Goal: Transaction & Acquisition: Purchase product/service

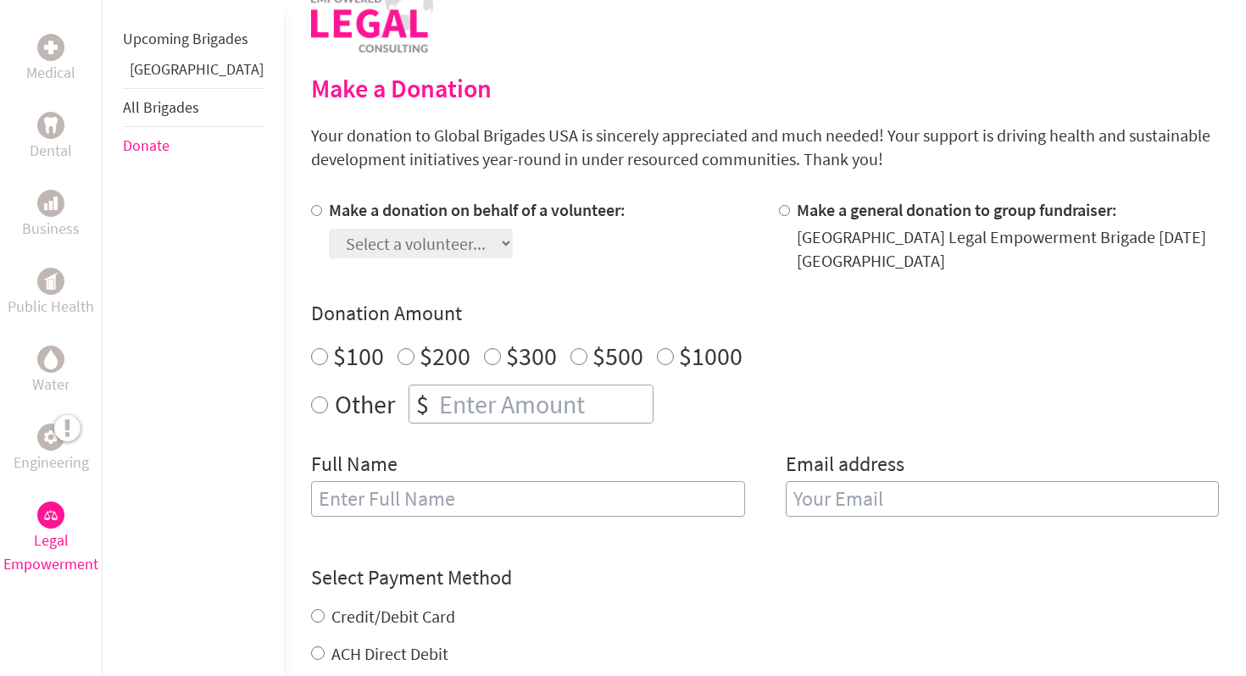
scroll to position [282, 0]
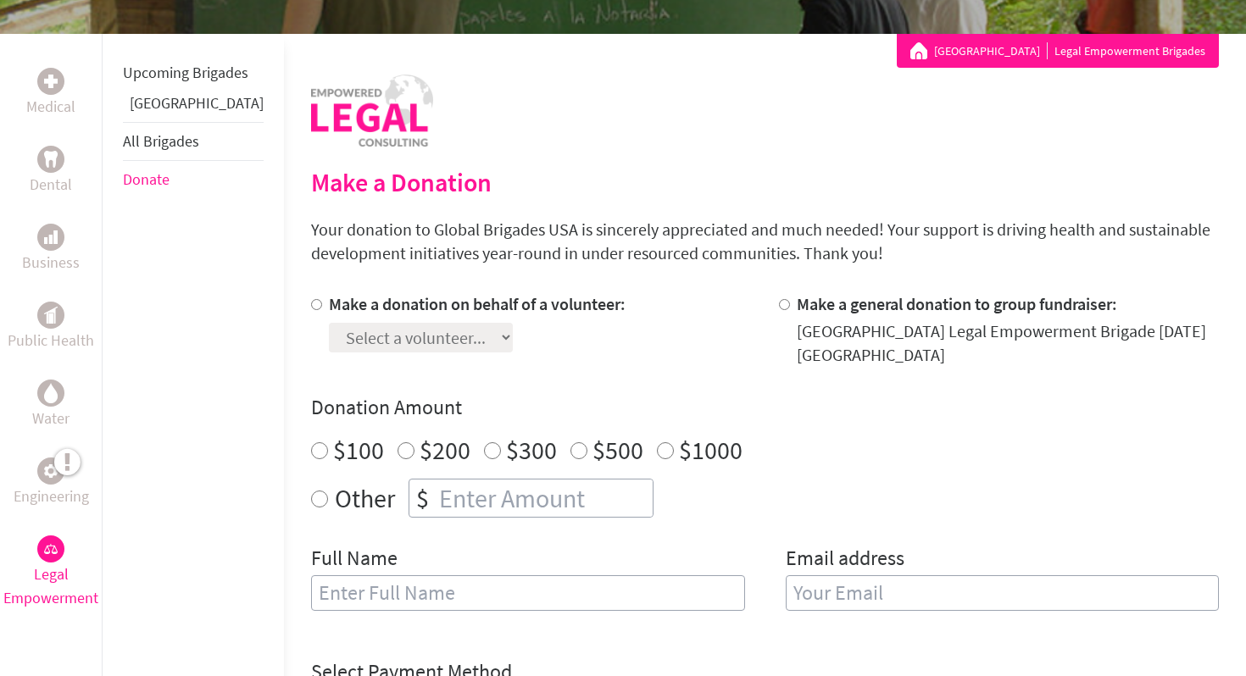
click at [779, 315] on div at bounding box center [788, 329] width 18 height 75
click at [779, 307] on div at bounding box center [788, 329] width 18 height 75
click at [779, 307] on input "Make a general donation to group fundraiser:" at bounding box center [784, 304] width 11 height 11
radio input "true"
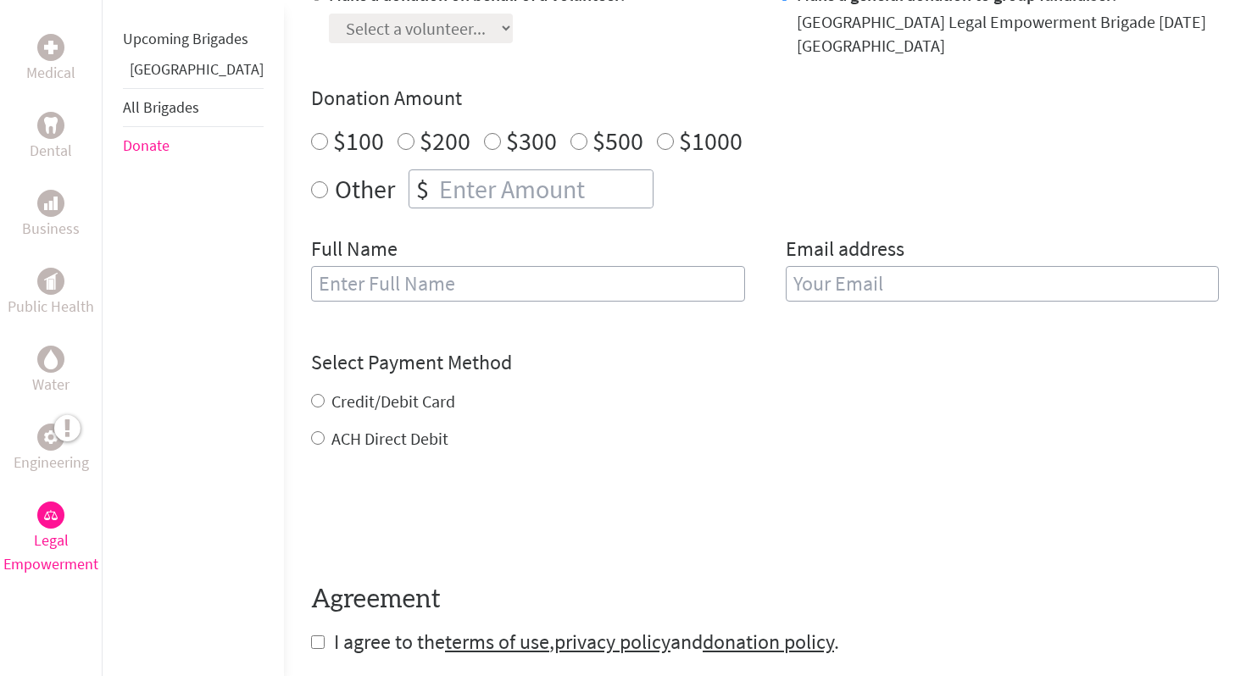
scroll to position [833, 0]
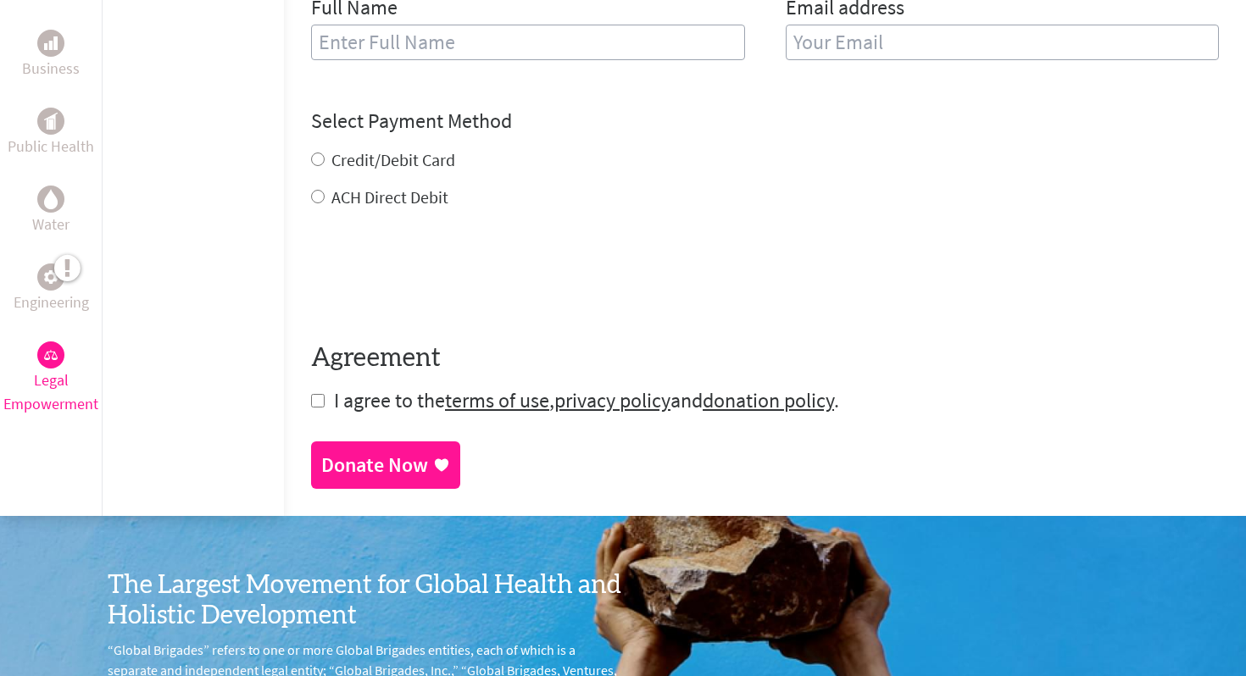
click at [311, 166] on input "Credit/Debit Card" at bounding box center [318, 160] width 14 height 14
radio input "true"
click at [541, 216] on form "Make a donation on behalf of a volunteer: Select a volunteer... [PERSON_NAME] […" at bounding box center [765, 78] width 908 height 673
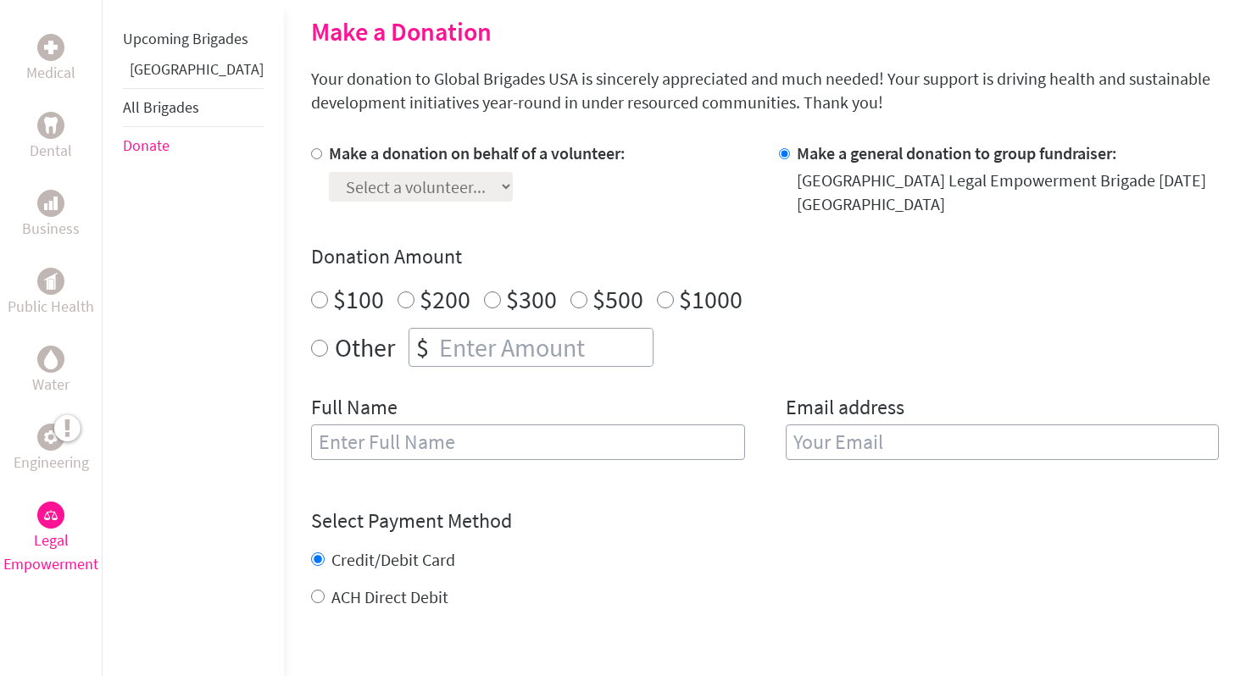
scroll to position [436, 0]
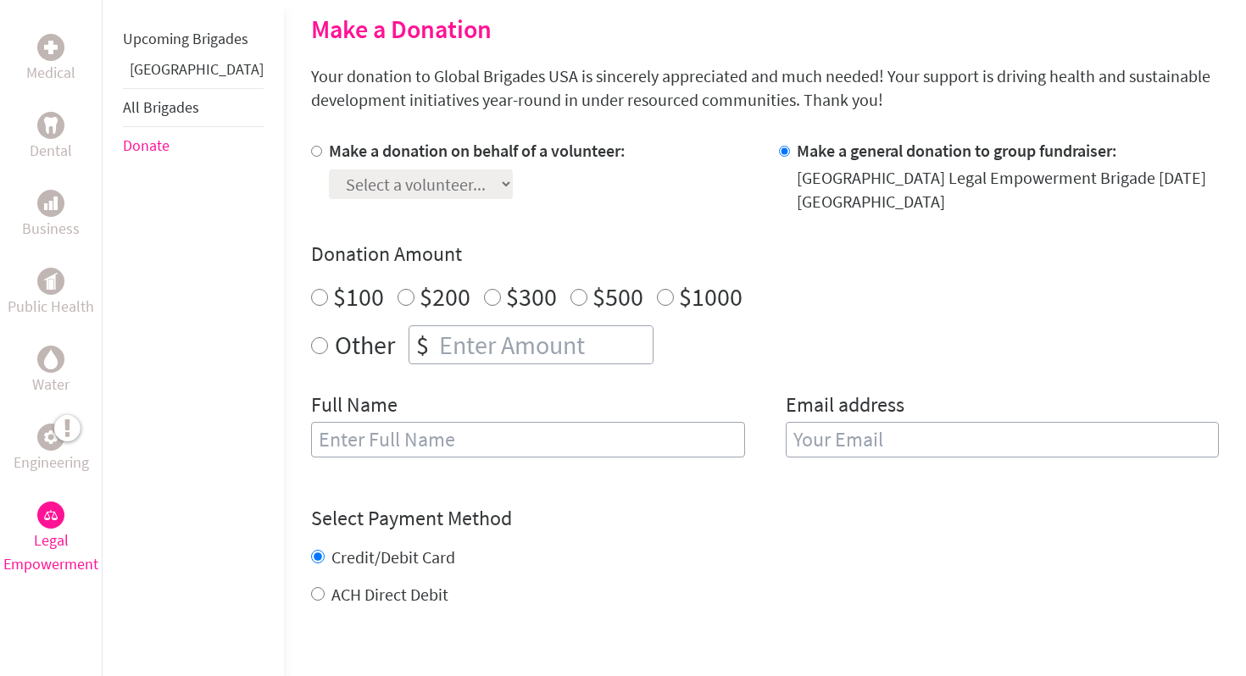
click at [311, 152] on input "Make a donation on behalf of a volunteer:" at bounding box center [316, 151] width 11 height 11
radio input "true"
click at [441, 181] on select "Select a volunteer... [PERSON_NAME] [GEOGRAPHIC_DATA][PERSON_NAME] [PERSON_NAME]" at bounding box center [421, 184] width 184 height 30
select select "9F902E6A-99A1-11F0-9E6E-42010A400005"
click at [329, 169] on select "Select a volunteer... [PERSON_NAME] [GEOGRAPHIC_DATA][PERSON_NAME] [PERSON_NAME]" at bounding box center [421, 184] width 184 height 30
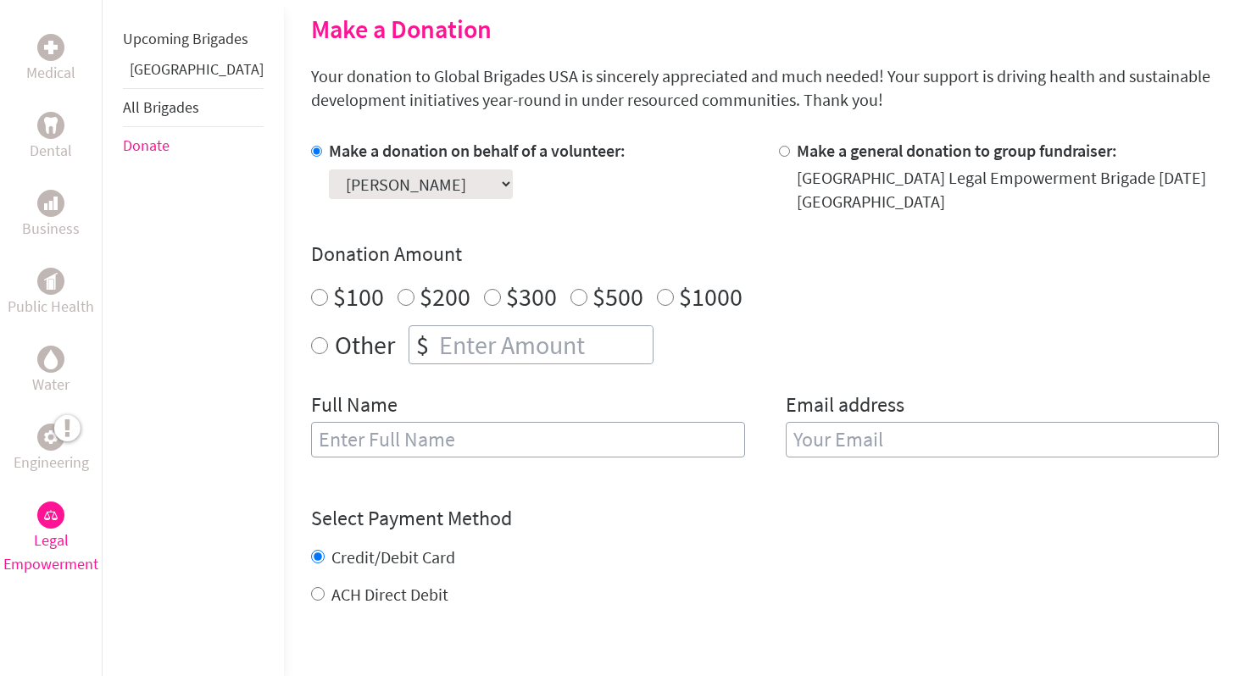
click at [409, 342] on div "$" at bounding box center [422, 344] width 26 height 37
click at [311, 330] on div "Other $" at bounding box center [765, 344] width 908 height 39
click at [311, 332] on div "Other $" at bounding box center [765, 344] width 908 height 39
click at [311, 341] on div "Other $" at bounding box center [765, 344] width 908 height 39
click at [311, 343] on input "Other" at bounding box center [319, 345] width 17 height 17
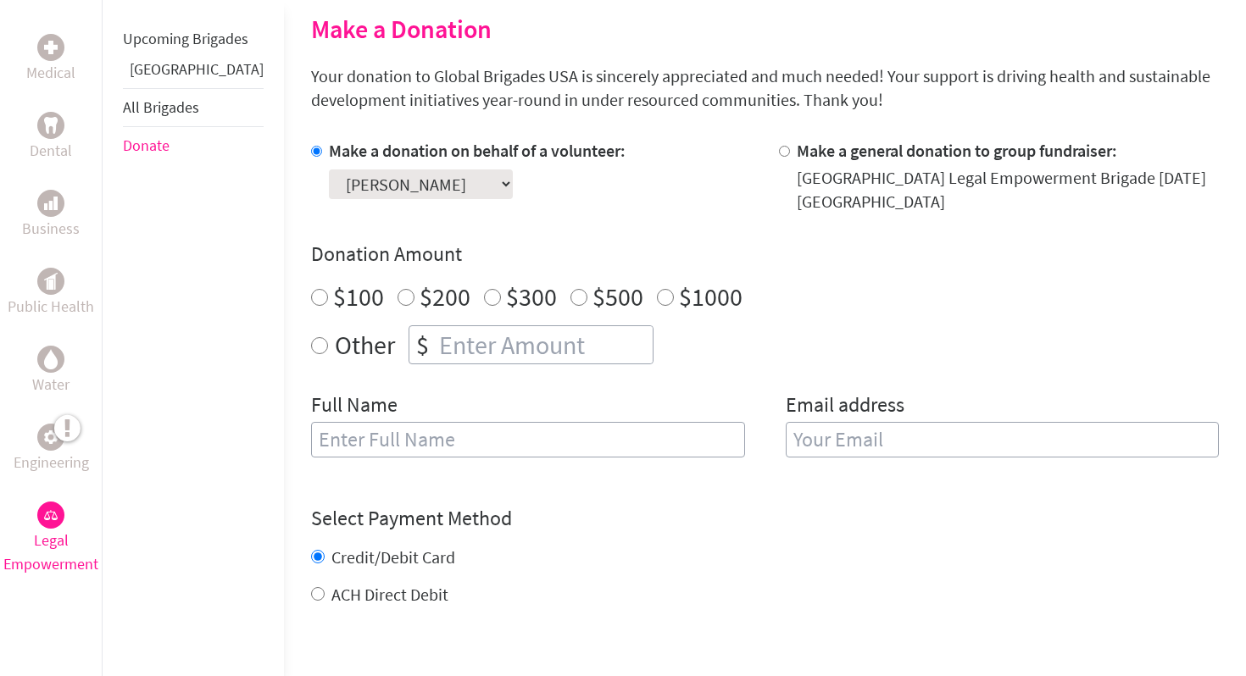
radio input "true"
click at [436, 333] on input "number" at bounding box center [544, 344] width 217 height 37
type input "20"
click at [408, 568] on div "Credit/Debit Card" at bounding box center [765, 558] width 908 height 24
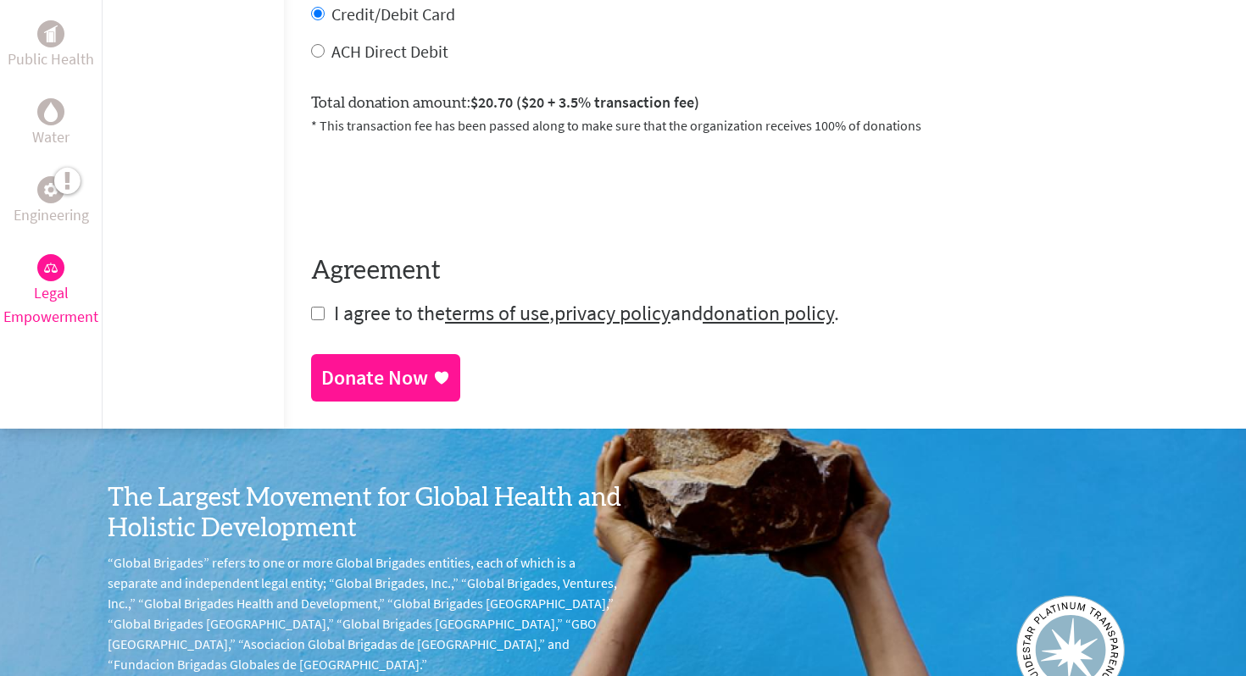
scroll to position [1025, 0]
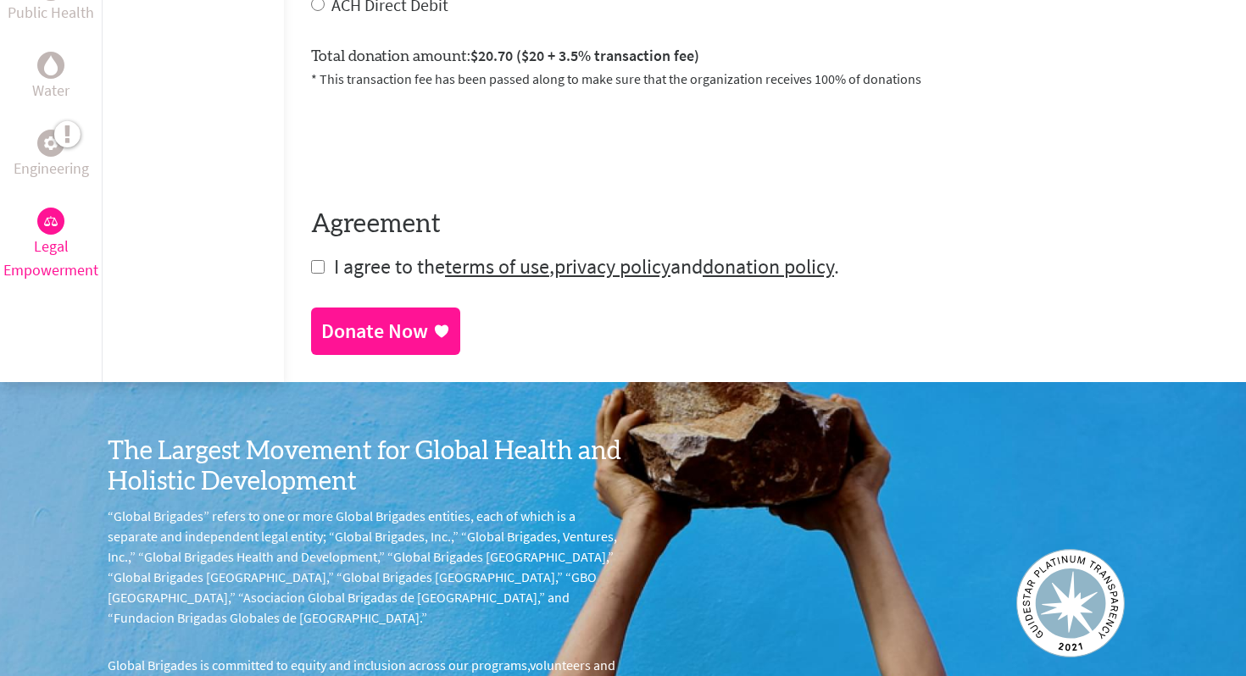
click at [311, 273] on input "checkbox" at bounding box center [318, 267] width 14 height 14
checkbox input "true"
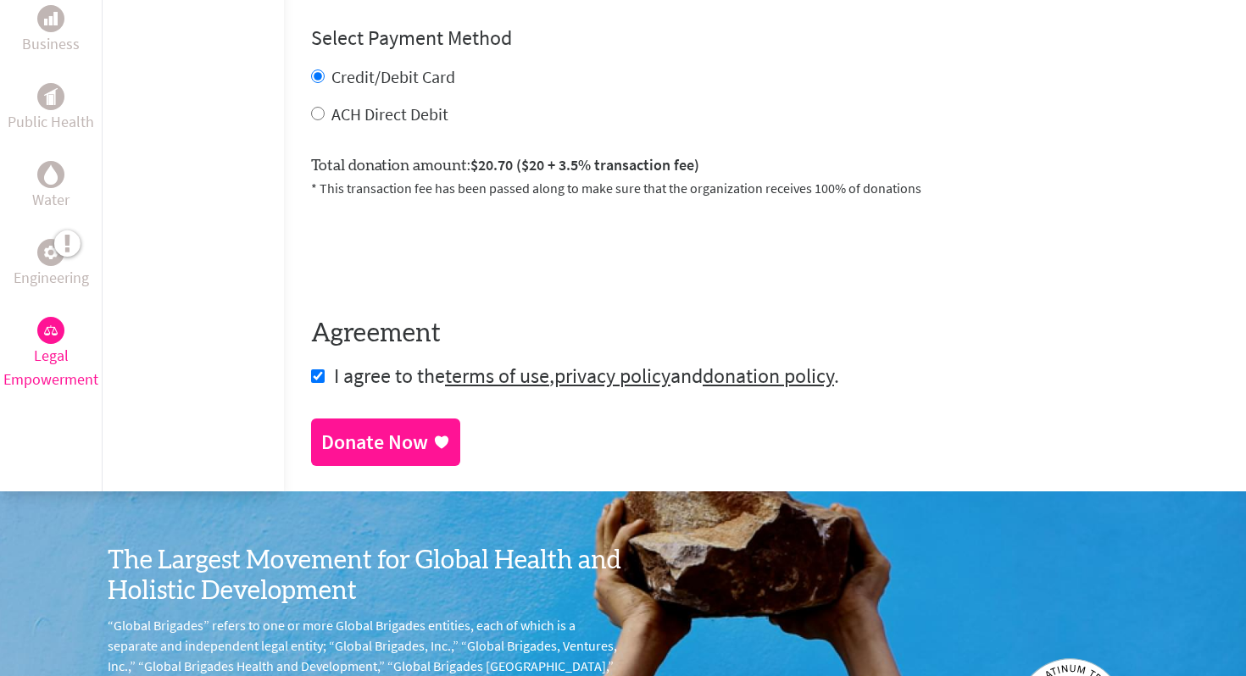
scroll to position [908, 0]
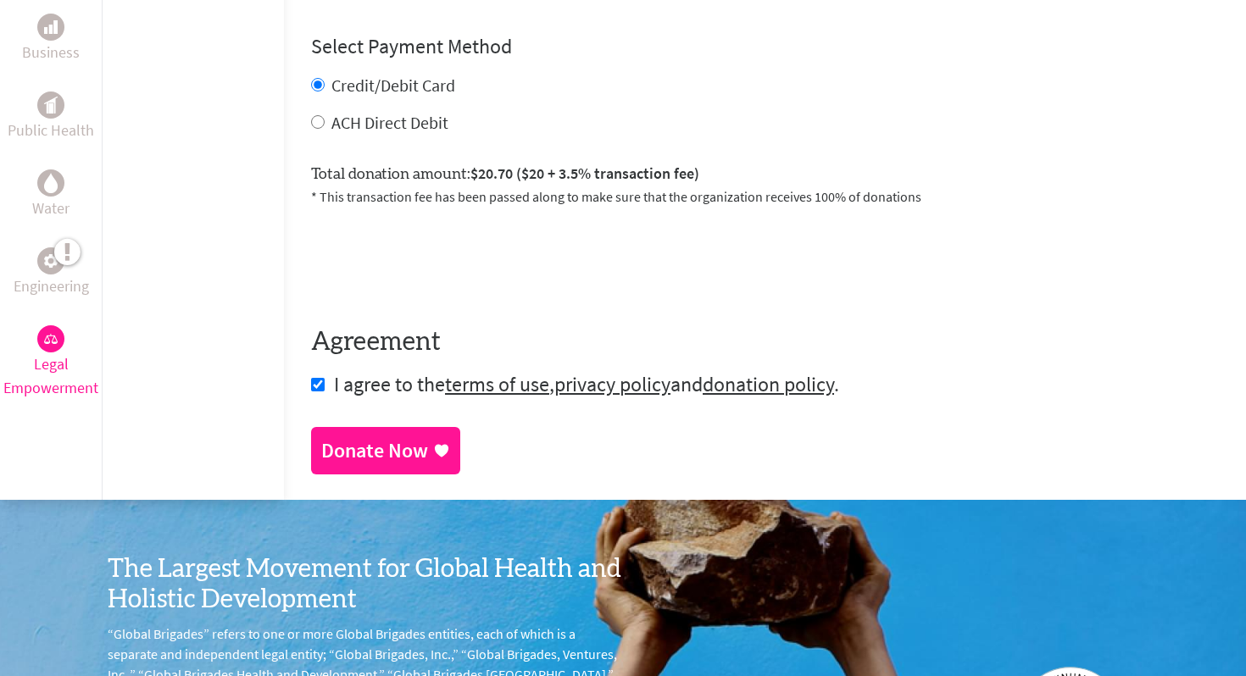
click at [325, 458] on div "Donate Now" at bounding box center [374, 450] width 107 height 27
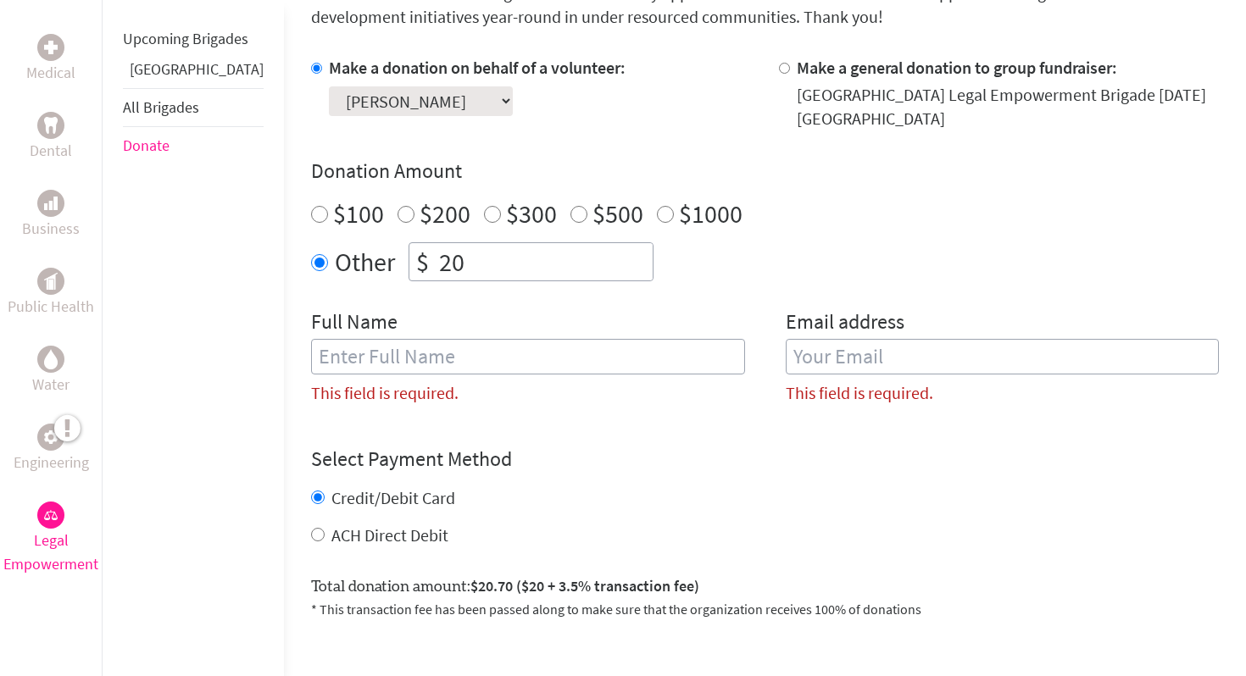
scroll to position [455, 0]
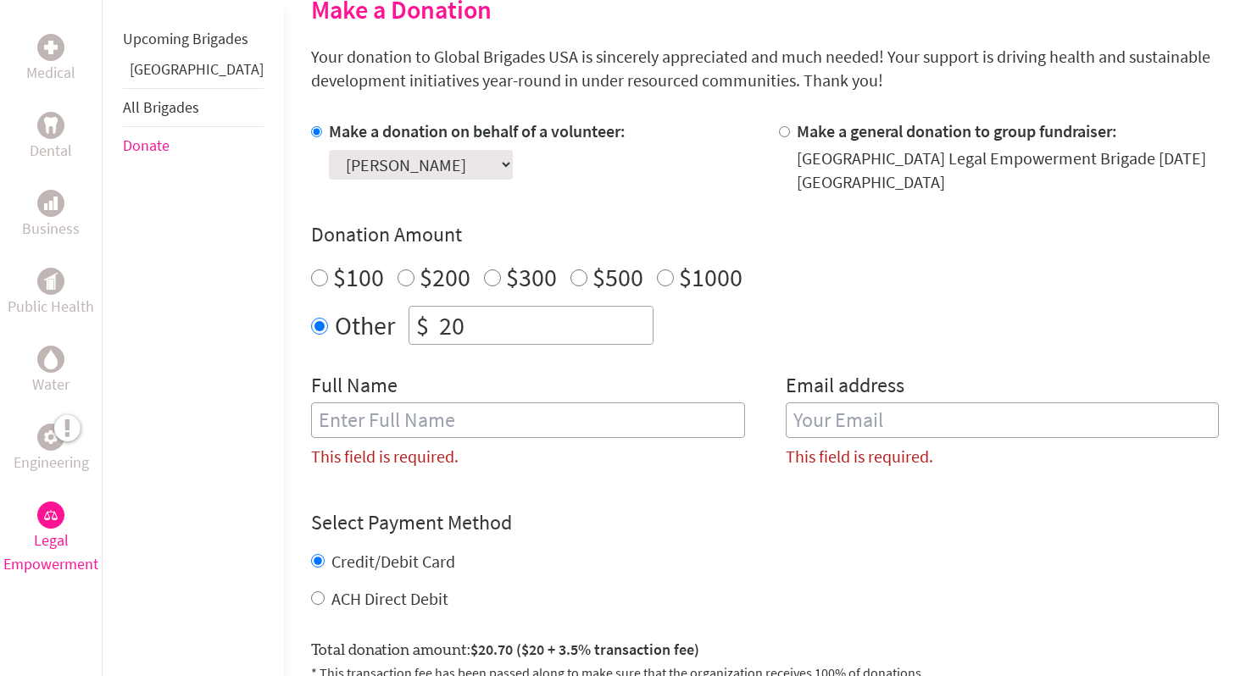
click at [779, 127] on input "Make a general donation to group fundraiser:" at bounding box center [784, 131] width 11 height 11
radio input "true"
click at [311, 130] on input "Make a donation on behalf of a volunteer:" at bounding box center [316, 131] width 11 height 11
radio input "true"
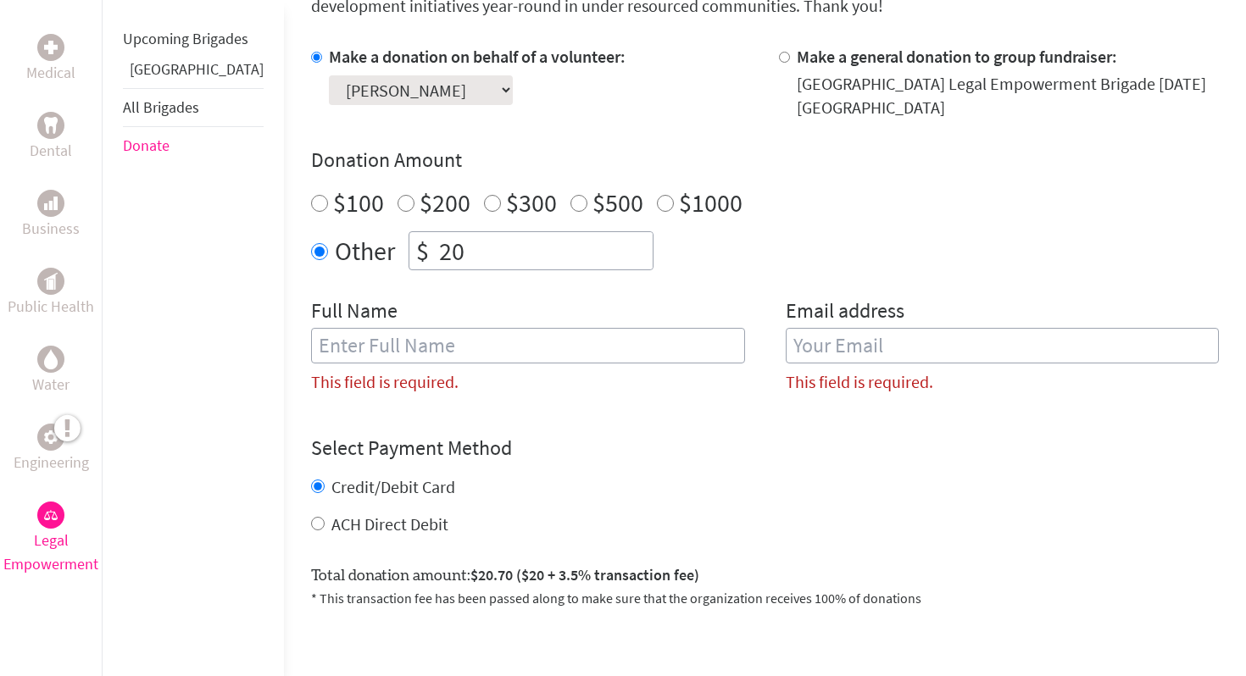
scroll to position [534, 0]
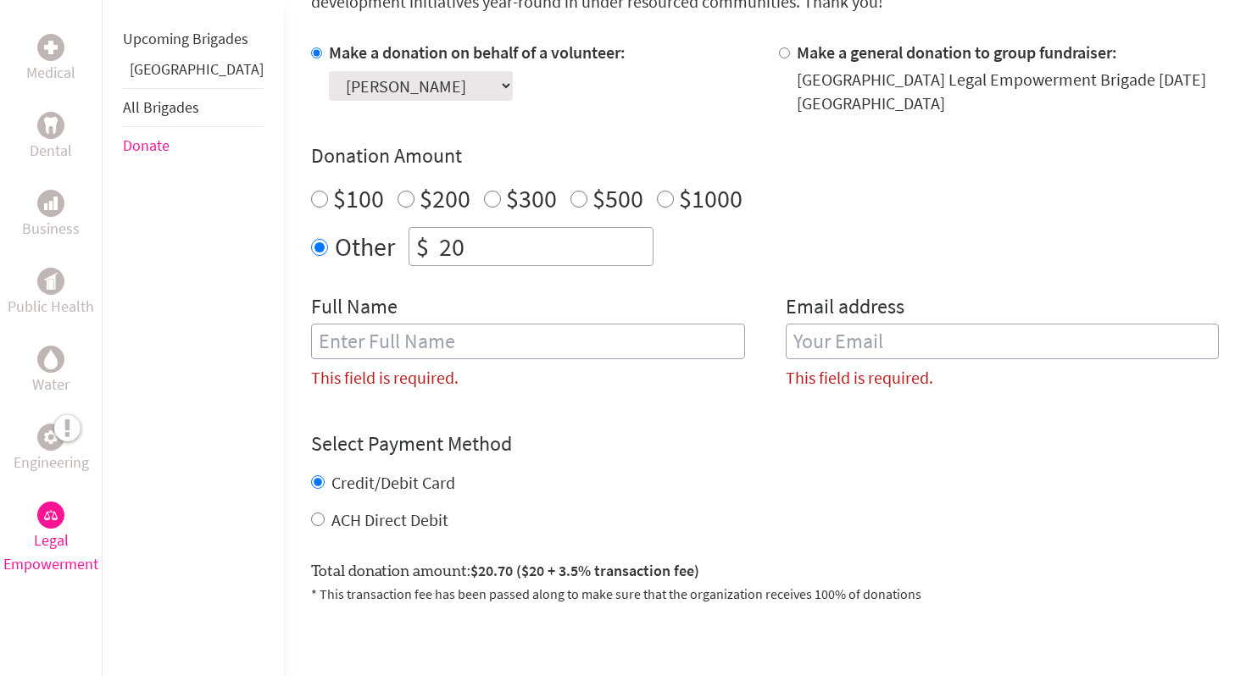
click at [469, 327] on input "text" at bounding box center [528, 342] width 434 height 36
type input "Rene"
click at [902, 336] on input "email" at bounding box center [1003, 342] width 434 height 36
type input "G"
click at [677, 342] on input "Rene" at bounding box center [528, 342] width 434 height 36
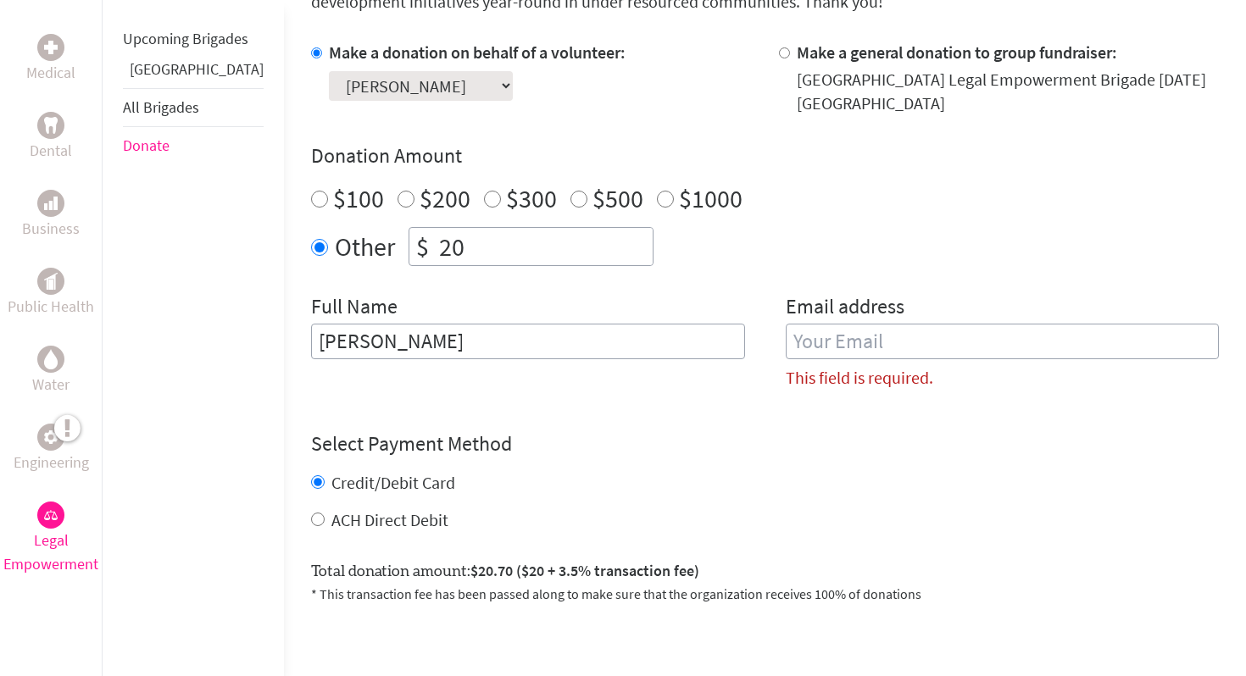
type input "Rene Gomez"
click at [452, 219] on div "Donation Amount $100 $200 $300 $500 $1000 Other $ 20" at bounding box center [765, 204] width 908 height 124
click at [451, 264] on input "20" at bounding box center [544, 246] width 217 height 37
type input "2"
type input "50"
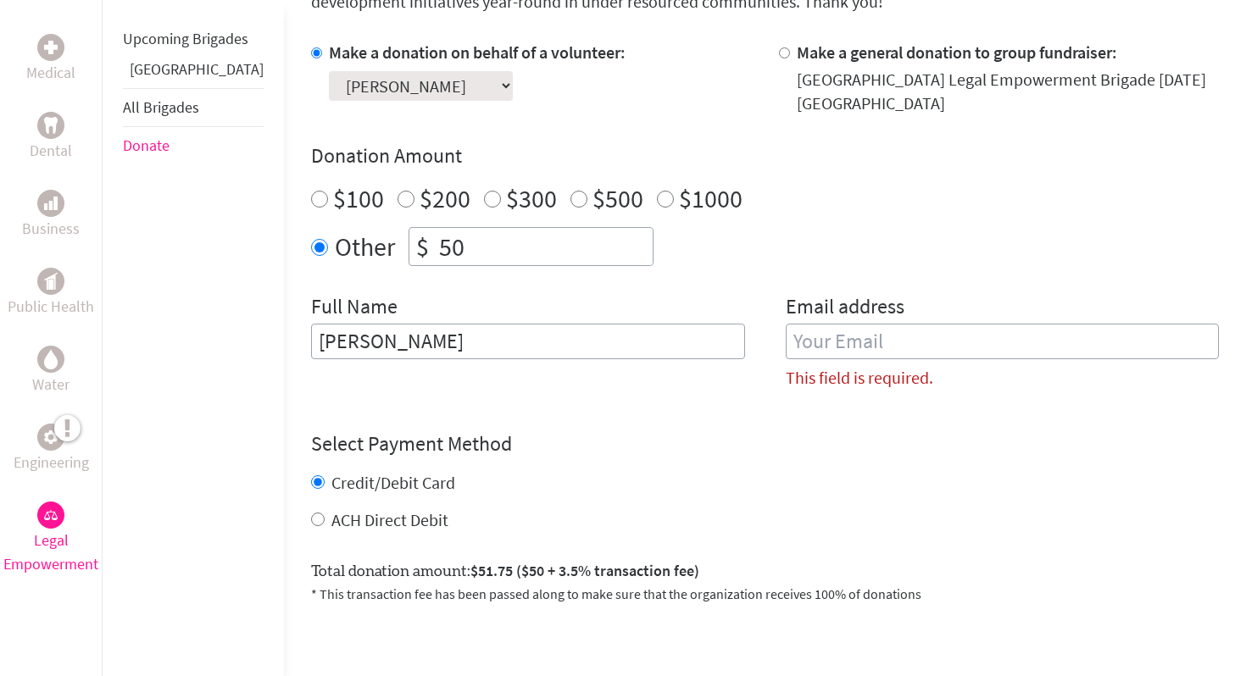
drag, startPoint x: 271, startPoint y: 337, endPoint x: 401, endPoint y: 336, distance: 129.6
click at [401, 337] on input "Rene Gomez" at bounding box center [528, 342] width 434 height 36
type input "Violet Blandon"
click at [786, 352] on input "email" at bounding box center [1003, 342] width 434 height 36
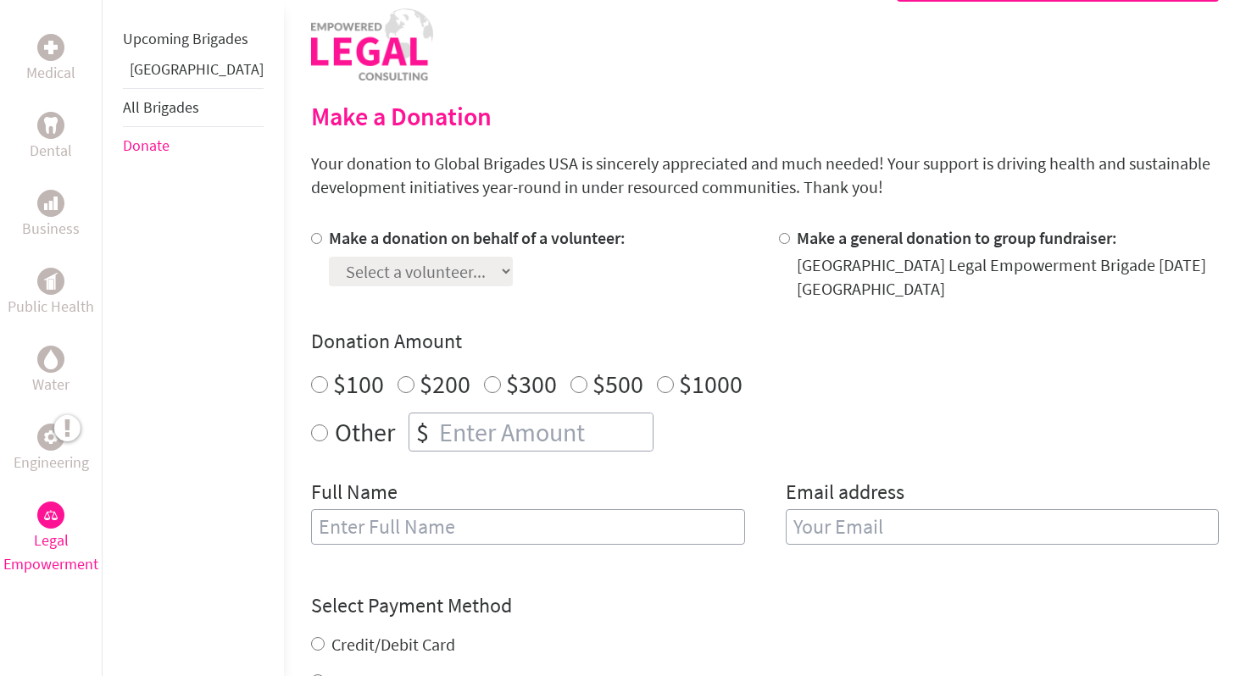
scroll to position [114, 0]
